Goal: Task Accomplishment & Management: Manage account settings

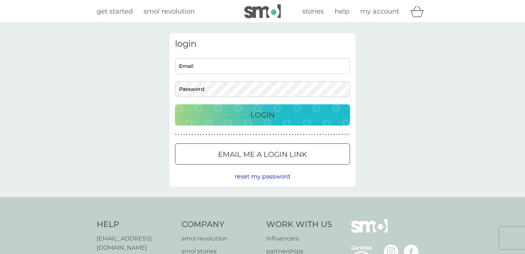
type input "[EMAIL_ADDRESS][DOMAIN_NAME]"
click at [270, 116] on p "Login" at bounding box center [262, 115] width 24 height 12
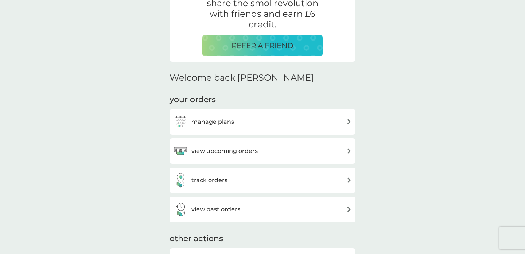
scroll to position [174, 0]
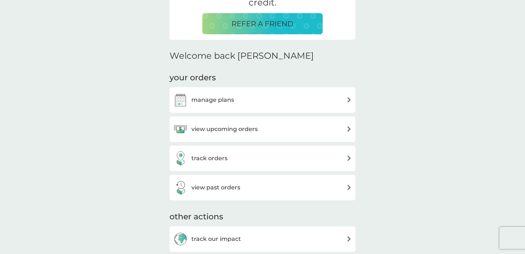
click at [328, 123] on div "view upcoming orders" at bounding box center [262, 129] width 179 height 15
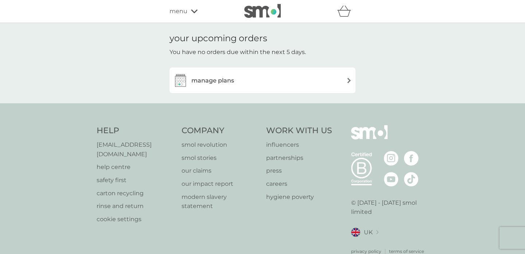
click at [321, 87] on div "manage plans" at bounding box center [262, 80] width 186 height 26
click at [307, 82] on div "manage plans" at bounding box center [262, 80] width 179 height 15
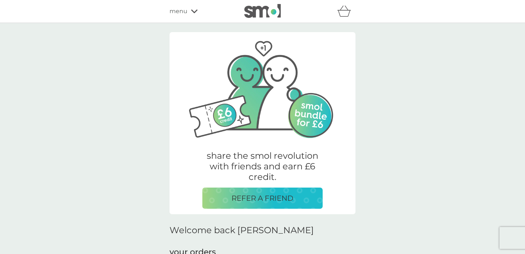
scroll to position [174, 0]
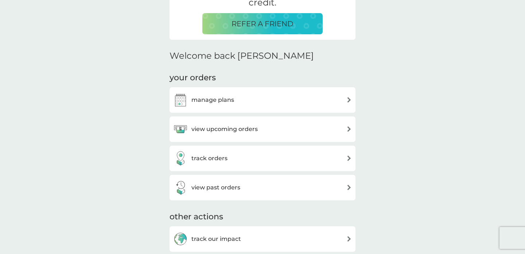
click at [260, 156] on div "track orders" at bounding box center [262, 158] width 179 height 15
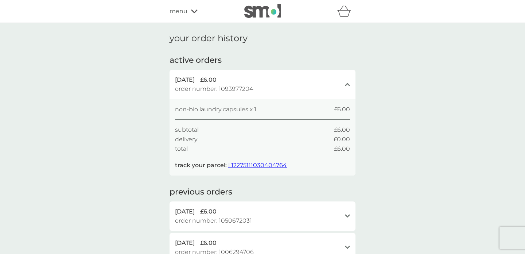
click at [259, 164] on span "L12275111030404764" at bounding box center [257, 164] width 59 height 7
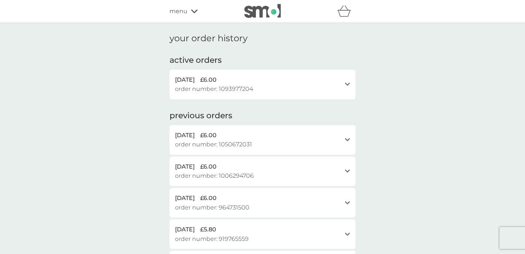
click at [349, 86] on div "open" at bounding box center [347, 84] width 5 height 6
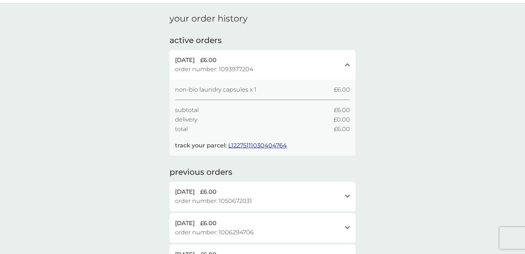
scroll to position [50, 0]
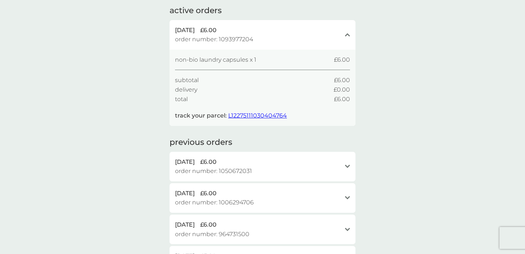
click at [345, 164] on icon "open" at bounding box center [347, 166] width 5 height 4
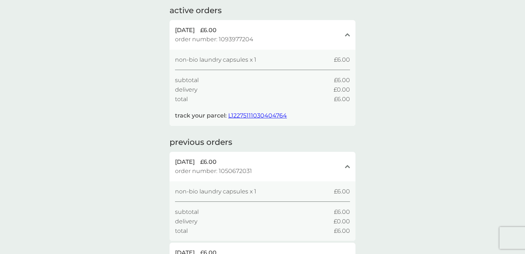
click at [345, 164] on icon "close" at bounding box center [347, 166] width 5 height 4
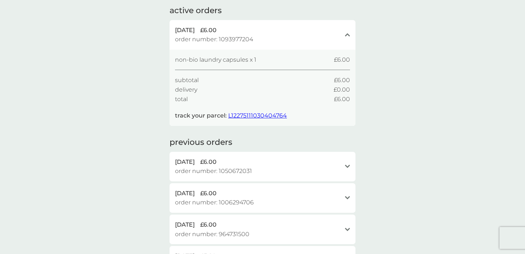
scroll to position [0, 0]
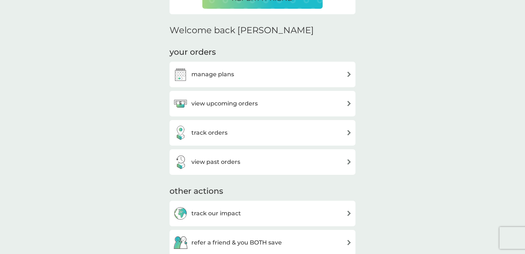
scroll to position [185, 0]
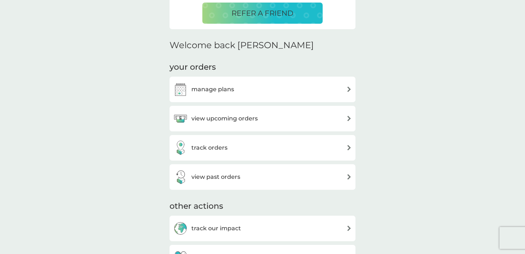
click at [249, 89] on div "manage plans" at bounding box center [262, 89] width 179 height 15
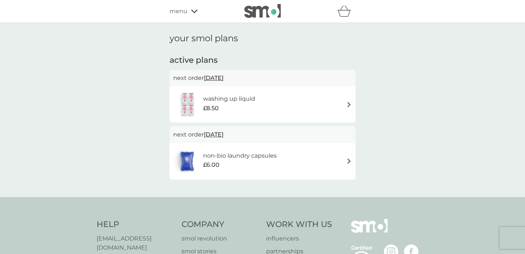
click at [310, 100] on div "washing up liquid £8.50" at bounding box center [262, 104] width 179 height 26
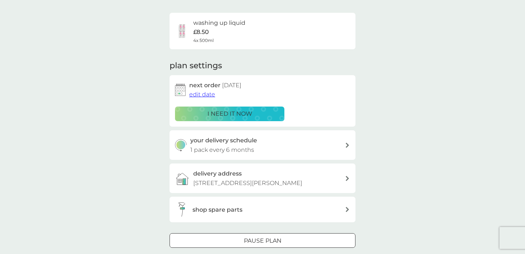
scroll to position [47, 0]
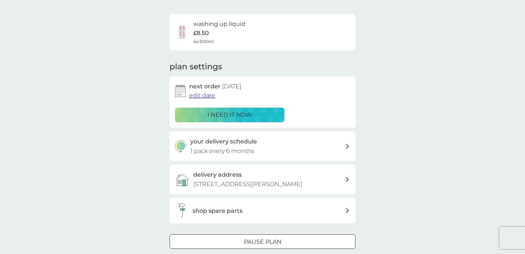
click at [202, 94] on span "edit date" at bounding box center [202, 95] width 26 height 7
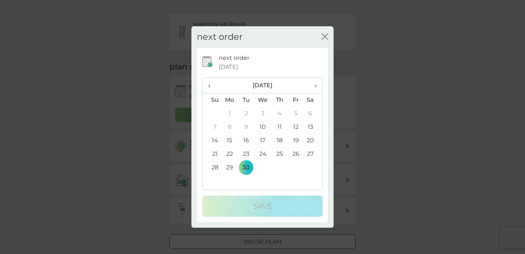
click at [315, 86] on span "›" at bounding box center [312, 85] width 7 height 15
click at [314, 85] on span "›" at bounding box center [312, 85] width 7 height 15
click at [210, 86] on span "‹" at bounding box center [212, 85] width 8 height 15
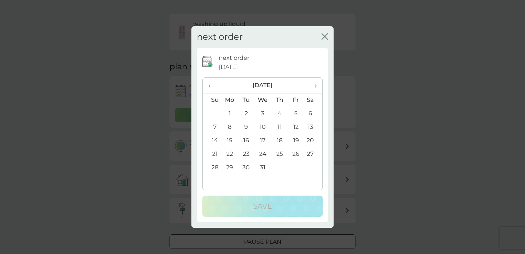
click at [279, 141] on td "18" at bounding box center [279, 140] width 16 height 13
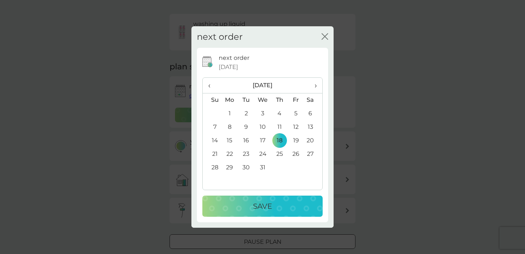
click at [275, 205] on div "Save" at bounding box center [263, 206] width 106 height 12
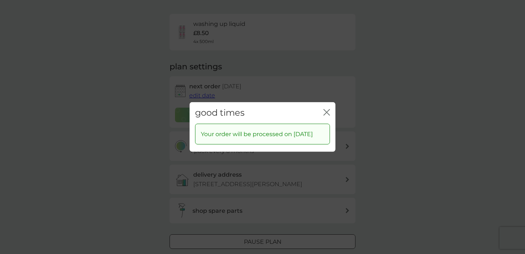
click at [326, 109] on icon "close" at bounding box center [327, 112] width 3 height 6
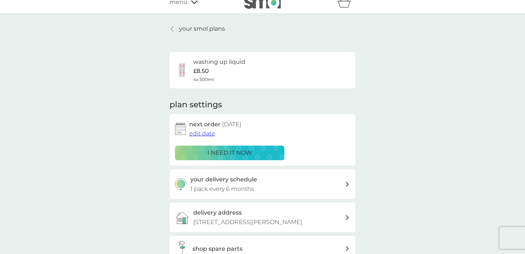
scroll to position [0, 0]
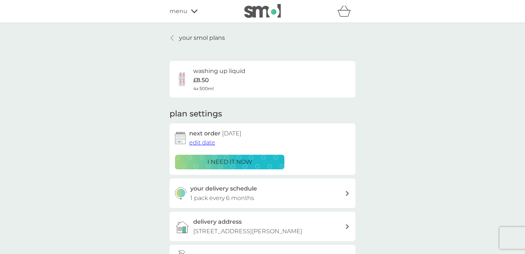
click at [174, 38] on div at bounding box center [172, 38] width 5 height 6
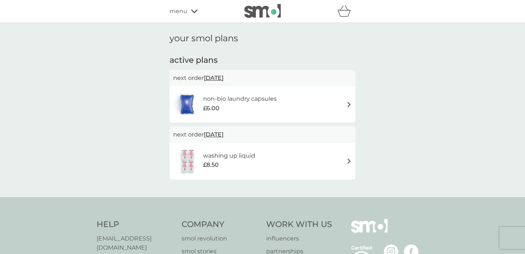
click at [323, 107] on div "non-bio laundry capsules £6.00" at bounding box center [262, 104] width 179 height 26
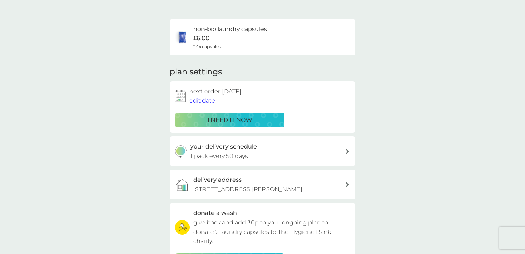
scroll to position [41, 0]
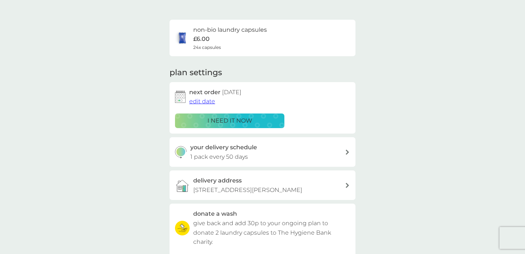
click at [207, 102] on span "edit date" at bounding box center [202, 101] width 26 height 7
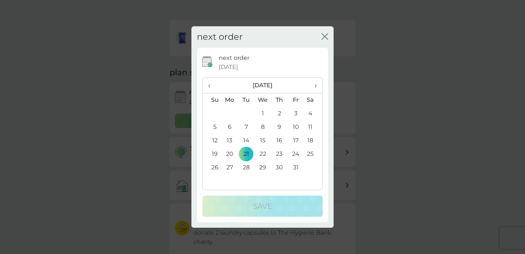
click at [279, 142] on td "16" at bounding box center [279, 140] width 16 height 13
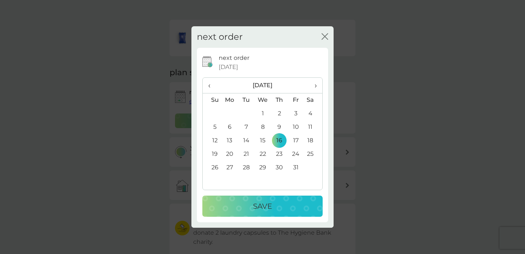
click at [275, 207] on div "Save" at bounding box center [263, 206] width 106 height 12
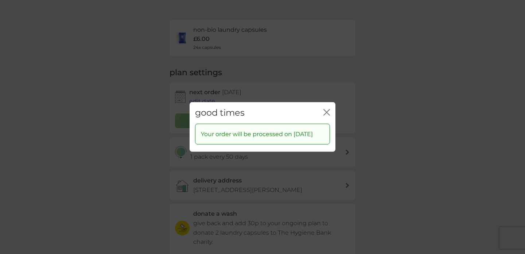
click at [325, 109] on icon "close" at bounding box center [326, 112] width 7 height 7
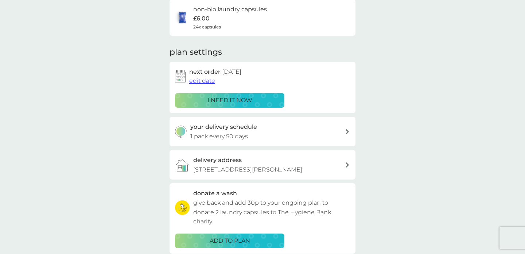
scroll to position [62, 0]
